Goal: Use online tool/utility: Utilize a website feature to perform a specific function

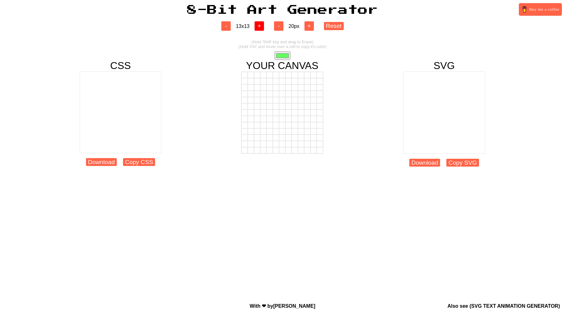
click at [262, 28] on button "+" at bounding box center [258, 25] width 9 height 9
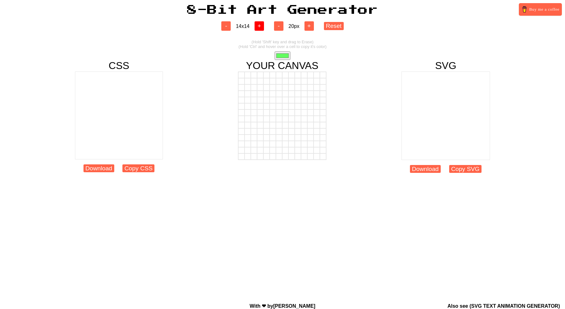
click at [262, 28] on button "+" at bounding box center [258, 25] width 9 height 9
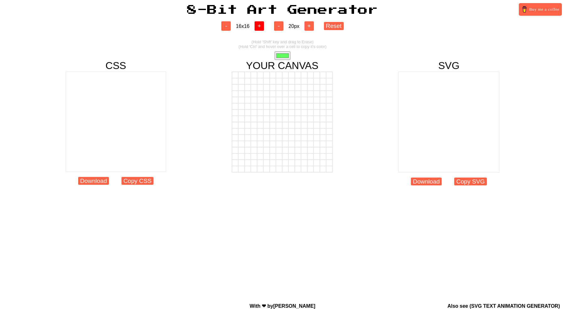
click at [262, 28] on button "+" at bounding box center [258, 25] width 9 height 9
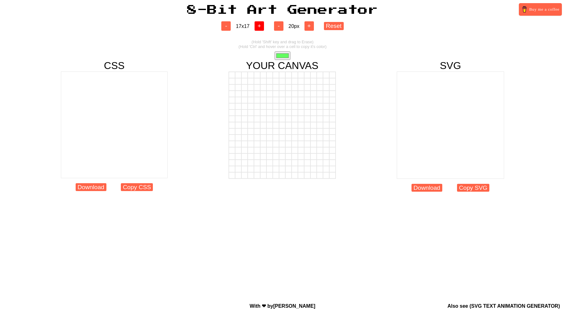
click at [262, 28] on button "+" at bounding box center [258, 25] width 9 height 9
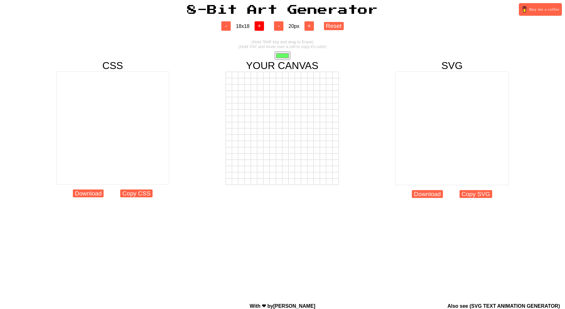
click at [262, 28] on button "+" at bounding box center [258, 25] width 9 height 9
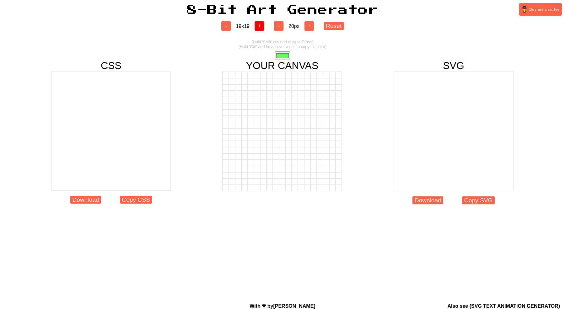
click at [262, 28] on button "+" at bounding box center [258, 25] width 9 height 9
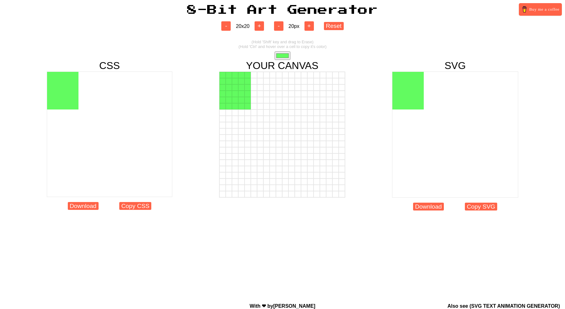
drag, startPoint x: 240, startPoint y: 76, endPoint x: 248, endPoint y: 106, distance: 31.2
click at [248, 106] on div at bounding box center [282, 135] width 126 height 126
drag, startPoint x: 247, startPoint y: 113, endPoint x: 224, endPoint y: 115, distance: 22.7
click at [221, 115] on div at bounding box center [281, 112] width 125 height 6
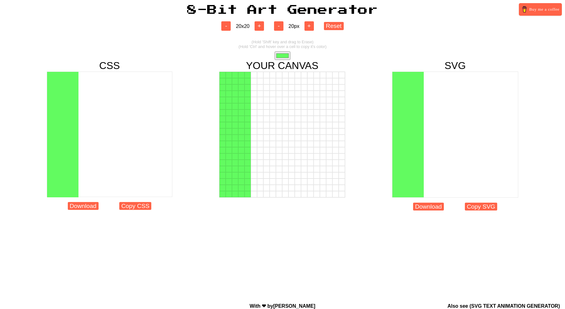
drag, startPoint x: 237, startPoint y: 115, endPoint x: 228, endPoint y: 120, distance: 10.2
click at [228, 120] on div at bounding box center [282, 135] width 126 height 126
click at [285, 59] on input "#62fb60" at bounding box center [282, 55] width 16 height 8
click at [226, 80] on div at bounding box center [229, 81] width 6 height 6
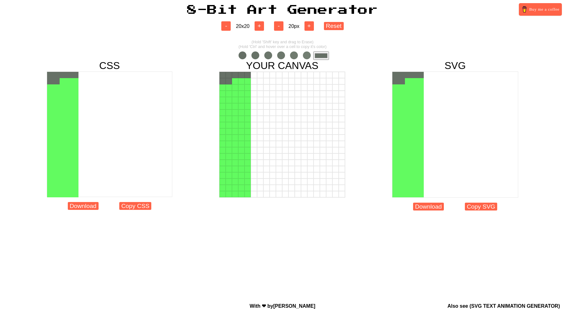
drag, startPoint x: 223, startPoint y: 76, endPoint x: 220, endPoint y: 151, distance: 75.0
click at [220, 141] on div at bounding box center [282, 135] width 126 height 126
drag, startPoint x: 218, startPoint y: 184, endPoint x: 223, endPoint y: 193, distance: 10.5
click at [223, 193] on div "CSS Download Copy CSS YOUR CANVAS SVG Download Copy SVG" at bounding box center [282, 138] width 565 height 156
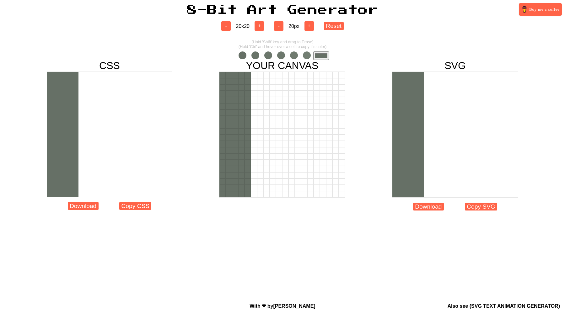
drag, startPoint x: 223, startPoint y: 193, endPoint x: 238, endPoint y: 136, distance: 58.7
click at [238, 136] on div at bounding box center [282, 135] width 126 height 126
click at [317, 58] on input "#667066" at bounding box center [321, 55] width 16 height 8
click at [229, 86] on div at bounding box center [229, 87] width 6 height 6
click at [242, 88] on div at bounding box center [241, 87] width 6 height 6
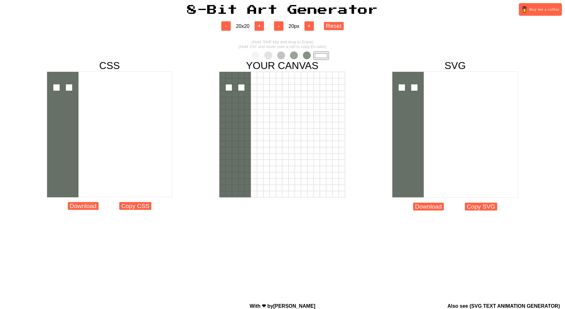
click at [229, 112] on div at bounding box center [229, 112] width 6 height 6
click at [242, 114] on div at bounding box center [241, 112] width 6 height 6
click at [228, 138] on div at bounding box center [229, 138] width 6 height 6
click at [243, 138] on div at bounding box center [241, 138] width 6 height 6
click at [228, 158] on div at bounding box center [229, 156] width 6 height 6
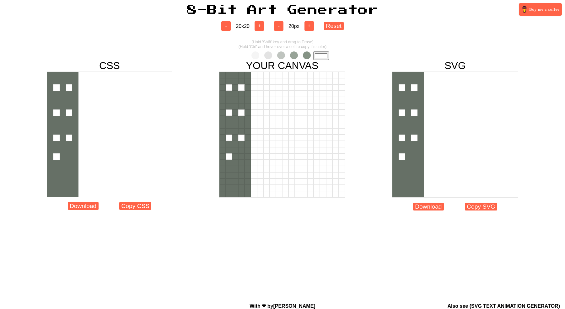
click at [308, 55] on span at bounding box center [307, 55] width 8 height 8
click at [232, 155] on div at bounding box center [235, 156] width 6 height 6
click at [229, 157] on div at bounding box center [229, 156] width 6 height 6
click at [322, 58] on input "#859385" at bounding box center [321, 55] width 16 height 8
click at [237, 64] on div "YOUR CANVAS" at bounding box center [282, 138] width 126 height 156
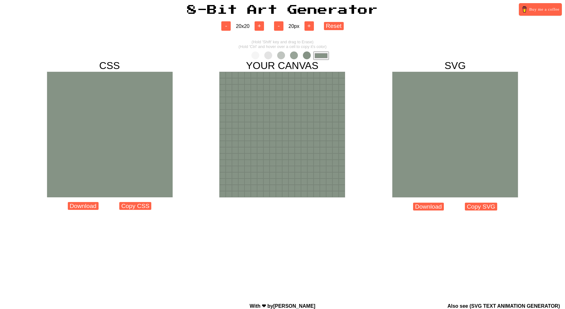
click at [253, 54] on span at bounding box center [255, 55] width 8 height 8
type input "#f5f5f5"
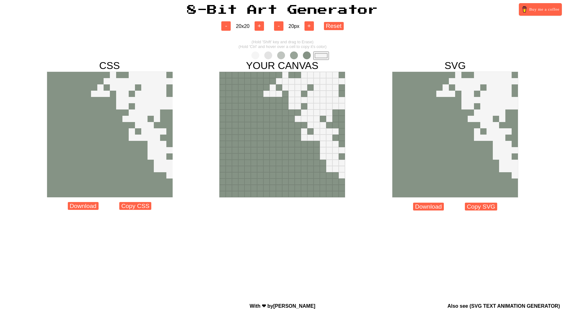
click at [383, 143] on div "CSS Download Copy CSS YOUR CANVAS SVG Download Copy SVG" at bounding box center [282, 138] width 565 height 156
